Goal: Transaction & Acquisition: Purchase product/service

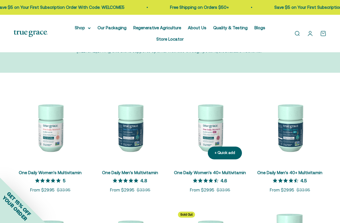
click at [208, 110] on img at bounding box center [209, 127] width 73 height 73
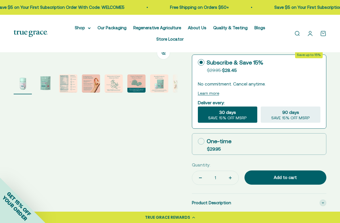
click at [74, 75] on img "Go to item 3" at bounding box center [68, 84] width 18 height 18
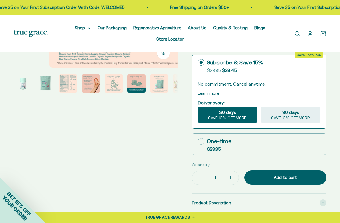
click at [69, 75] on img "Go to item 3" at bounding box center [68, 84] width 18 height 18
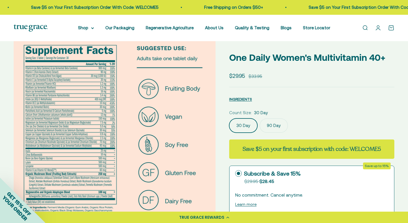
scroll to position [20, 0]
